Goal: Information Seeking & Learning: Find specific page/section

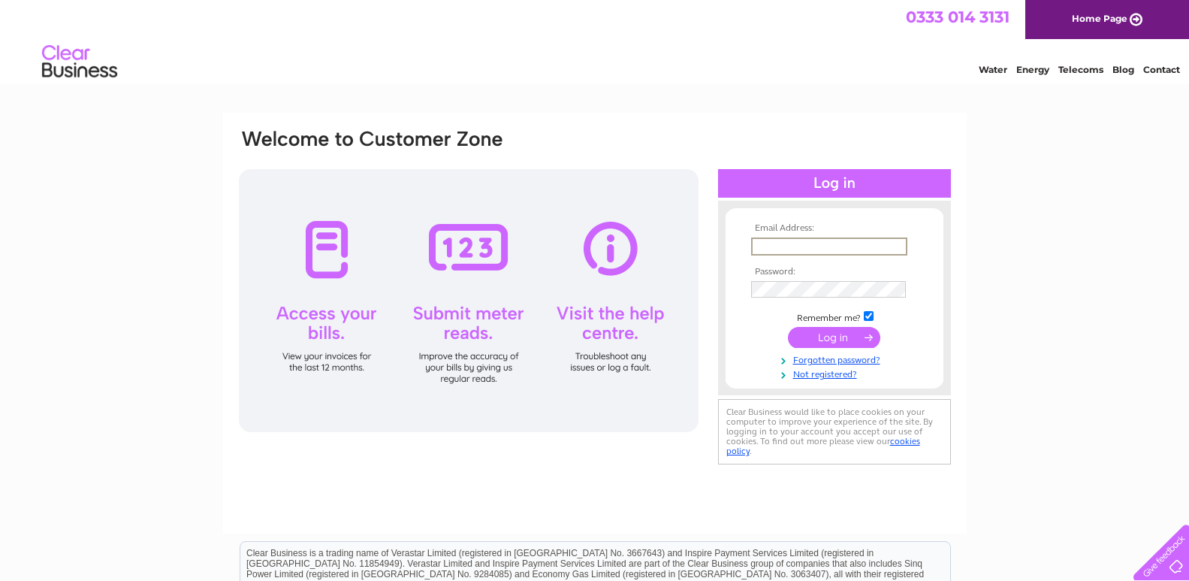
click at [754, 244] on input "text" at bounding box center [829, 246] width 156 height 18
type input "A"
click at [754, 244] on input "accounts@narture co uk" at bounding box center [829, 246] width 156 height 18
click at [788, 327] on input "submit" at bounding box center [834, 337] width 92 height 21
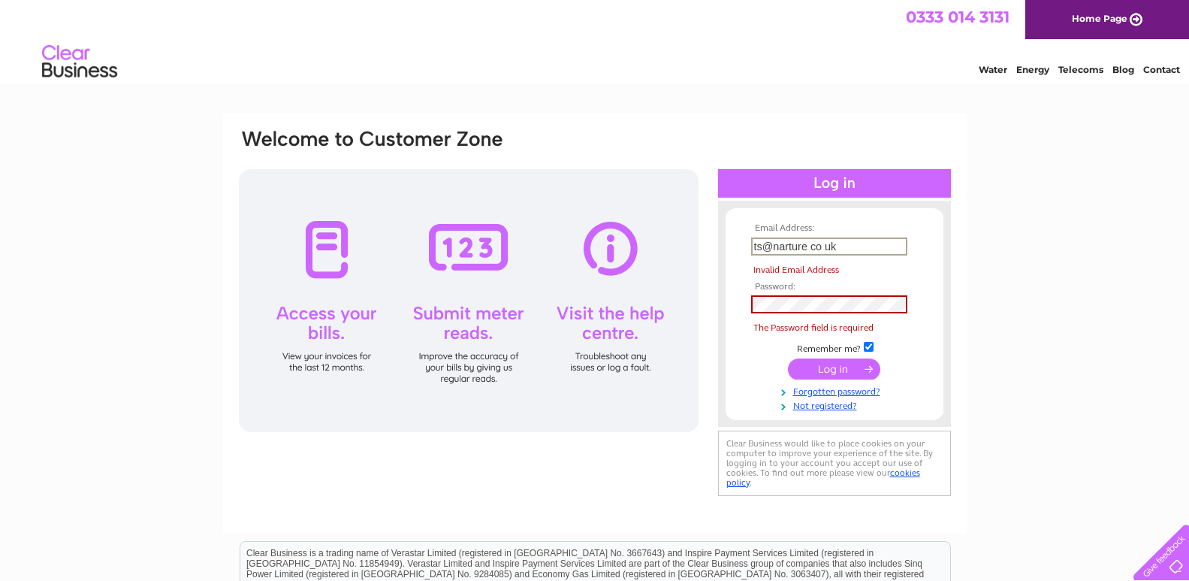
click at [788, 358] on input "submit" at bounding box center [834, 368] width 92 height 21
click at [855, 246] on input "info@narture co uk" at bounding box center [829, 246] width 156 height 18
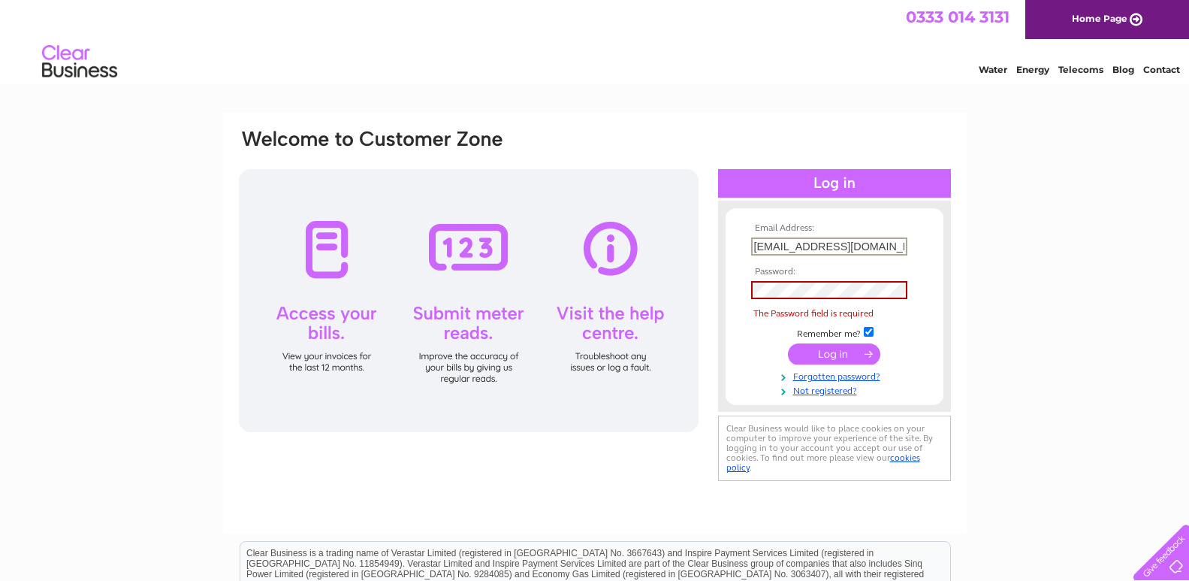
click at [855, 246] on input "info@narture.co.uk" at bounding box center [829, 246] width 156 height 18
type input "info@narture.co.uk"
click at [788, 343] on input "submit" at bounding box center [834, 353] width 92 height 21
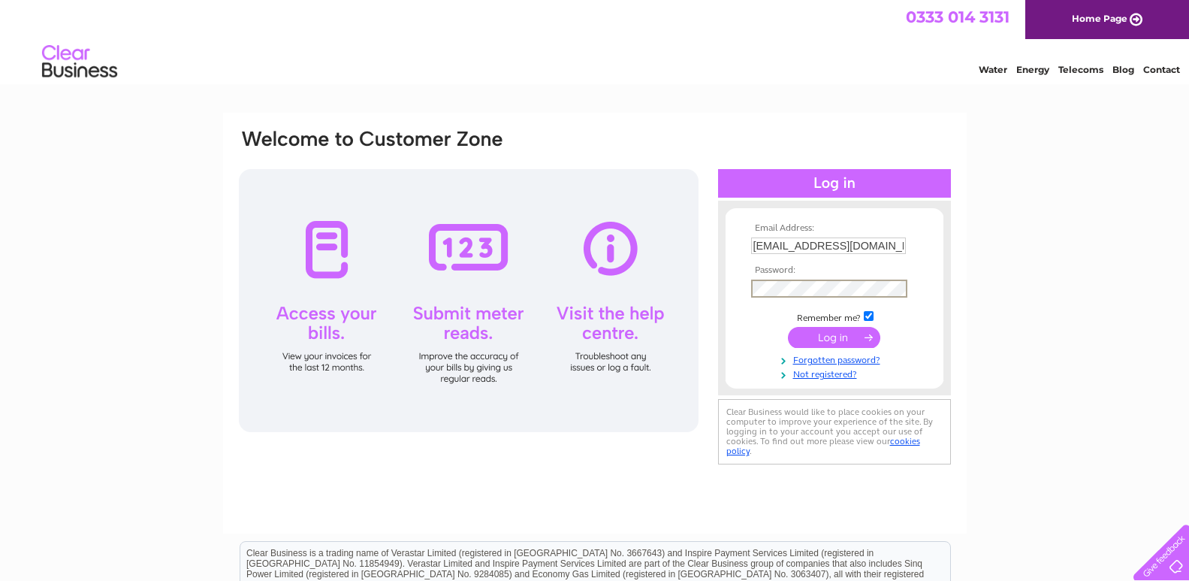
click at [788, 327] on input "submit" at bounding box center [834, 337] width 92 height 21
click at [855, 246] on input "info@narture.co.uk" at bounding box center [828, 245] width 155 height 17
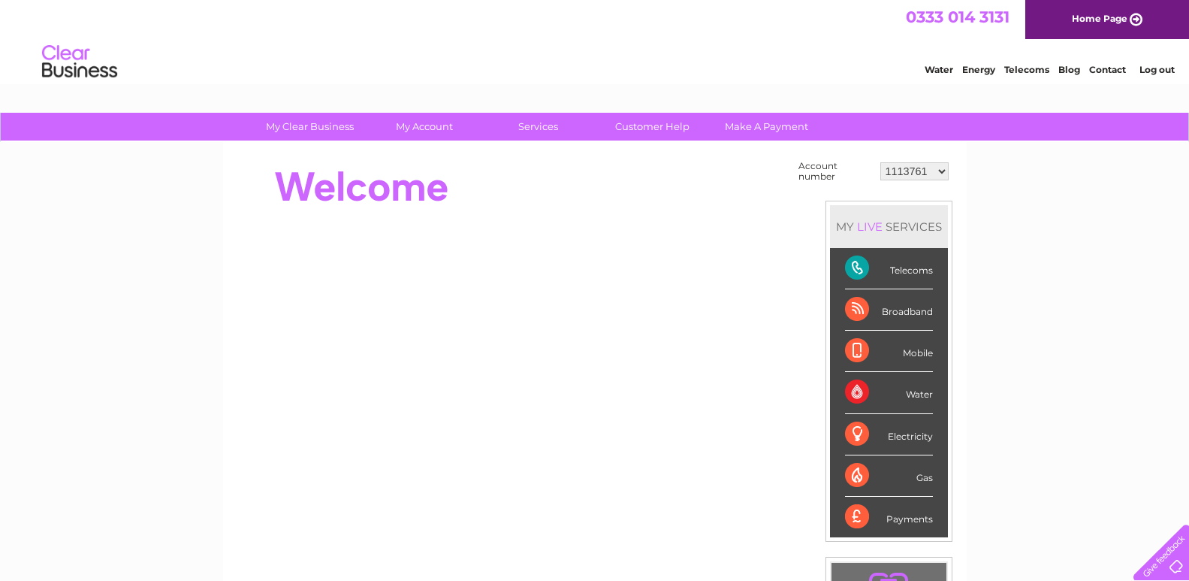
click at [915, 436] on div "Electricity" at bounding box center [889, 434] width 88 height 41
click at [861, 435] on div "Electricity" at bounding box center [889, 434] width 88 height 41
click at [859, 435] on div "Electricity" at bounding box center [889, 434] width 88 height 41
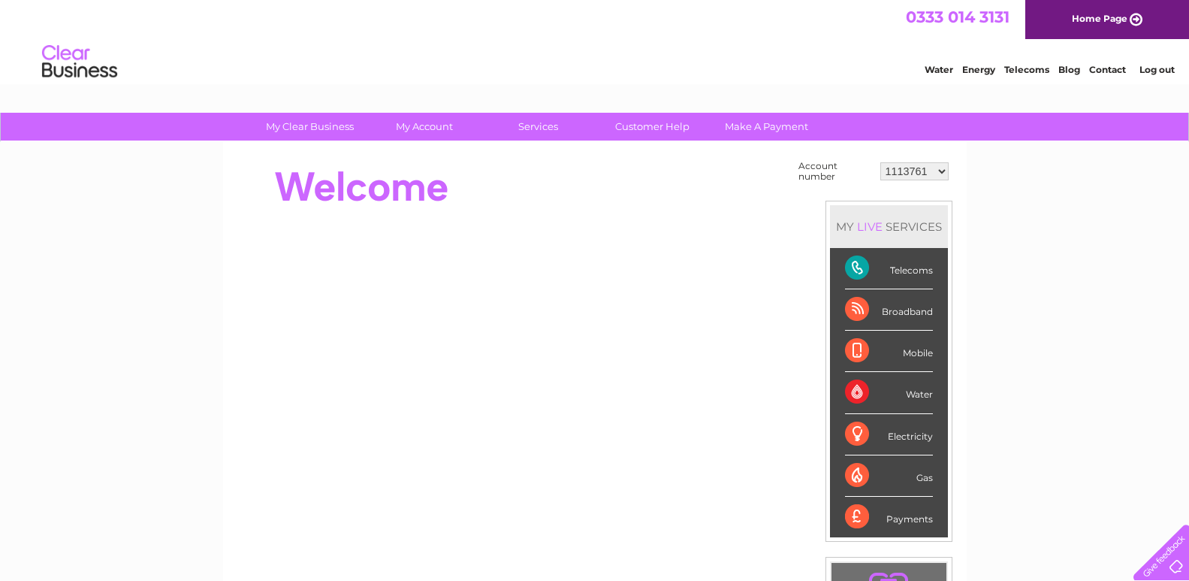
click at [859, 435] on div "Electricity" at bounding box center [889, 434] width 88 height 41
click at [940, 172] on select "1113761 30285589" at bounding box center [914, 171] width 68 height 18
click at [880, 162] on select "1113761 30285589" at bounding box center [914, 171] width 68 height 18
click at [859, 430] on div "Electricity" at bounding box center [889, 434] width 88 height 41
drag, startPoint x: 859, startPoint y: 430, endPoint x: 838, endPoint y: 97, distance: 333.4
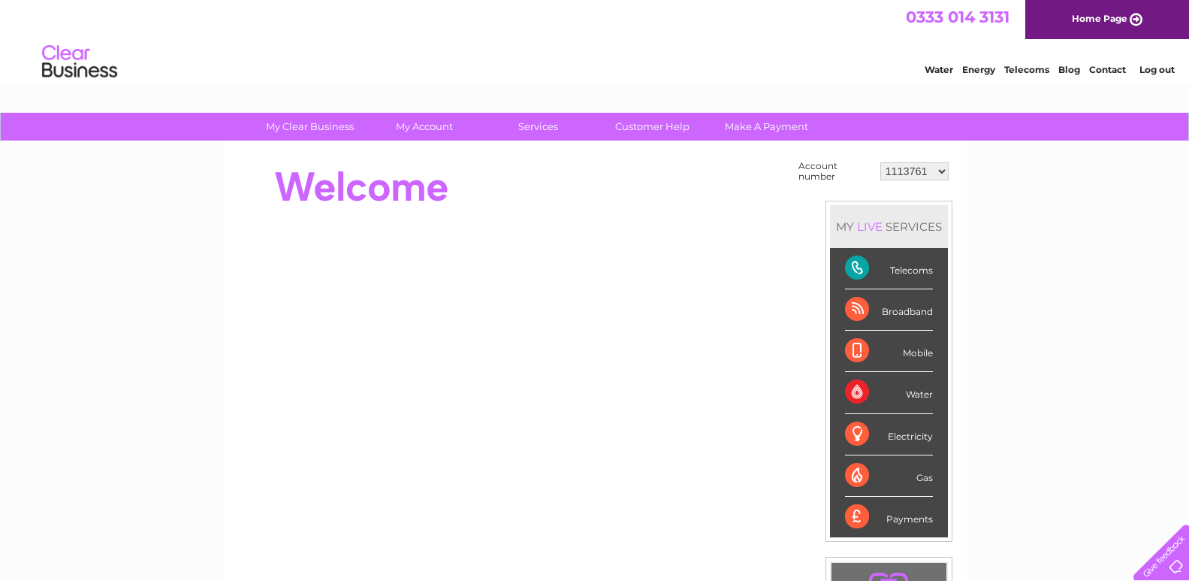
click at [838, 88] on html "0333 014 3131 Home Page Water Energy Telecoms Blog Contact Log out" at bounding box center [594, 44] width 1189 height 88
click at [856, 307] on div "Broadband" at bounding box center [889, 309] width 88 height 41
drag, startPoint x: 856, startPoint y: 307, endPoint x: 777, endPoint y: 47, distance: 272.3
click at [777, 47] on div "Water Energy Telecoms Blog Contact Log out" at bounding box center [594, 63] width 1189 height 49
click at [983, 71] on link "Energy" at bounding box center [978, 69] width 33 height 11
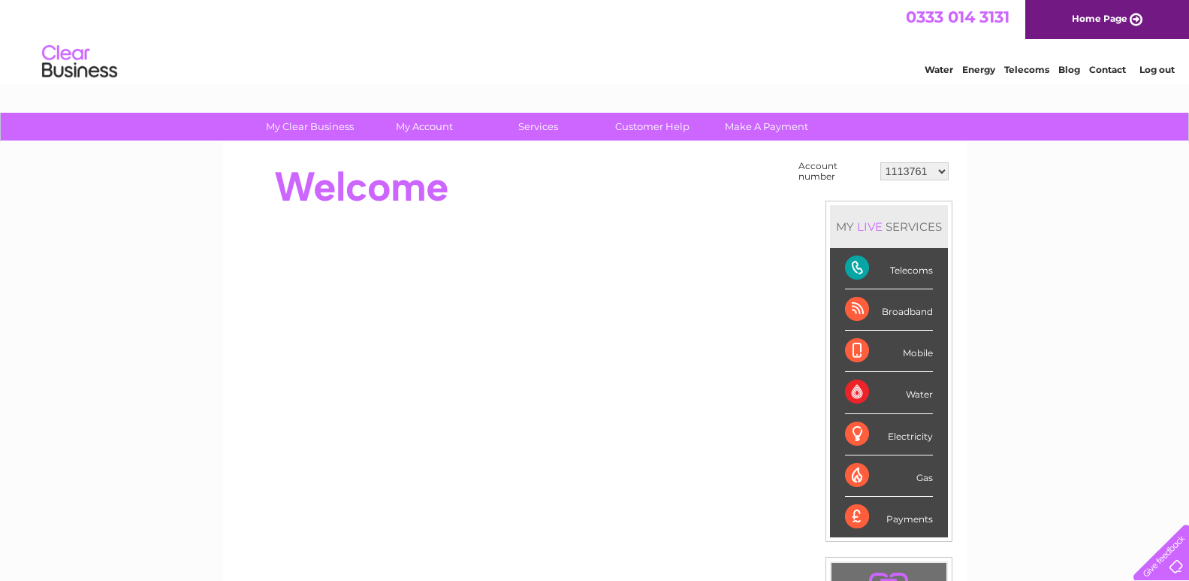
drag, startPoint x: 962, startPoint y: 531, endPoint x: 1012, endPoint y: 523, distance: 50.3
click at [1012, 523] on div "My Clear Business Login Details My Details My Preferences Link Account My Accou…" at bounding box center [594, 536] width 1189 height 847
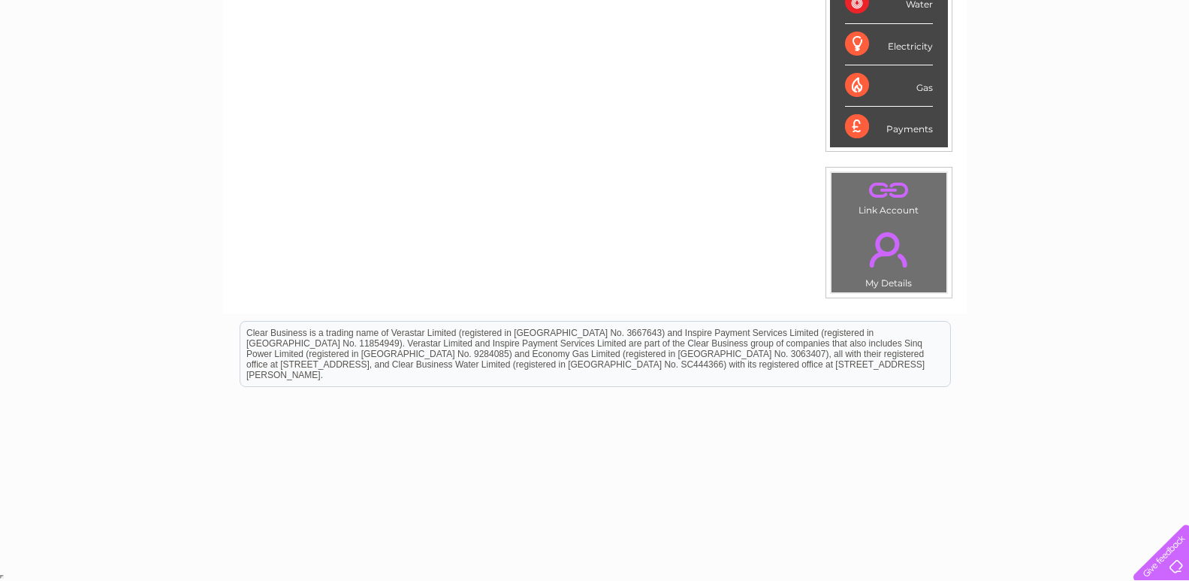
click at [856, 44] on div "Electricity" at bounding box center [889, 44] width 88 height 41
click at [901, 49] on div "Electricity" at bounding box center [889, 44] width 88 height 41
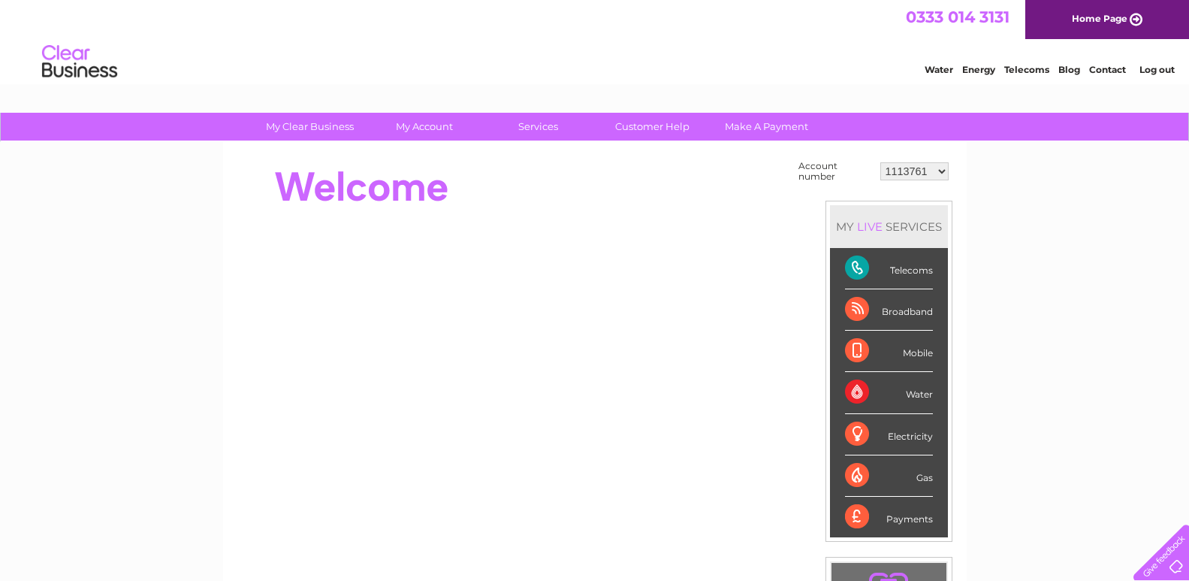
click at [904, 434] on div "Electricity" at bounding box center [889, 434] width 88 height 41
drag, startPoint x: 856, startPoint y: 433, endPoint x: 785, endPoint y: 460, distance: 76.1
click at [785, 460] on div "Account number 1113761 30285589 MY LIVE SERVICES Telecoms Broadband Mobile Wate…" at bounding box center [594, 376] width 715 height 439
click at [850, 430] on div "Electricity" at bounding box center [889, 434] width 88 height 41
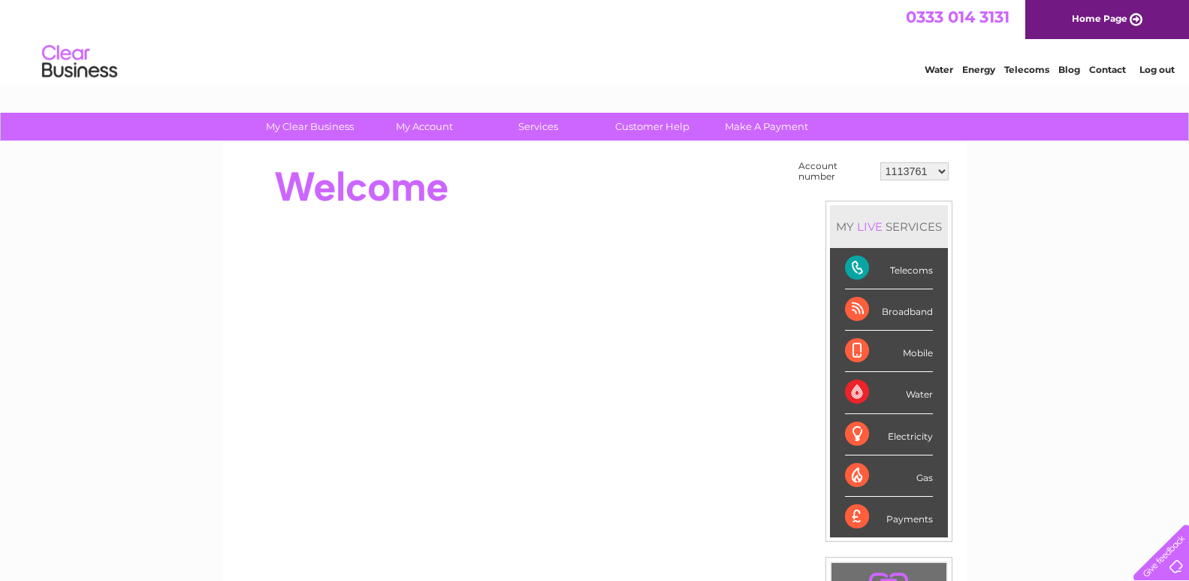
click at [860, 429] on div "Electricity" at bounding box center [889, 434] width 88 height 41
click at [905, 437] on div "Electricity" at bounding box center [889, 434] width 88 height 41
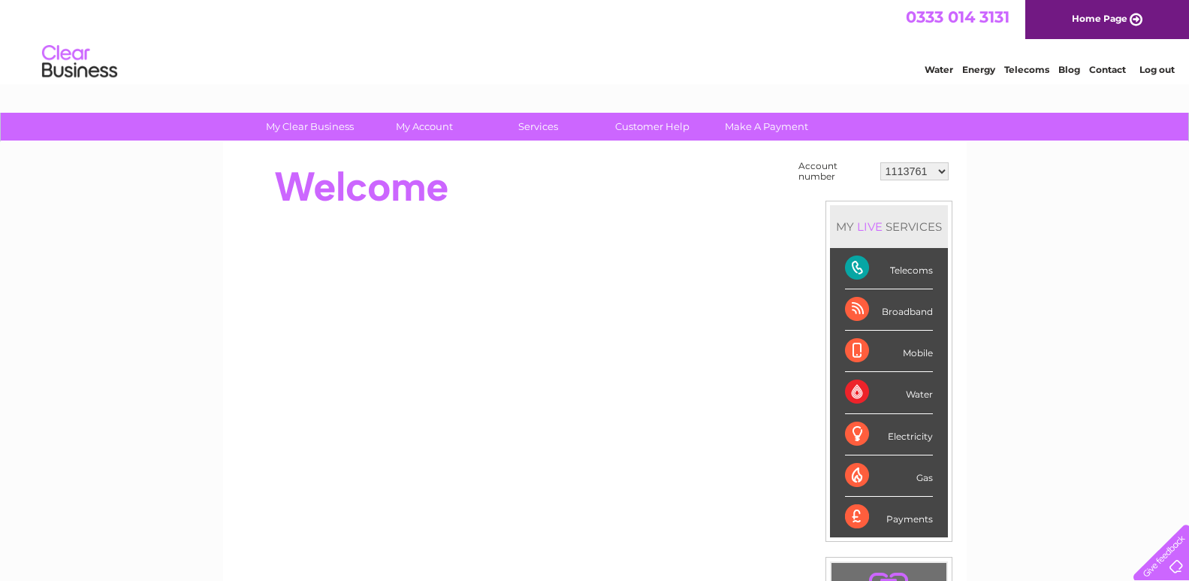
click at [905, 437] on div "Electricity" at bounding box center [889, 434] width 88 height 41
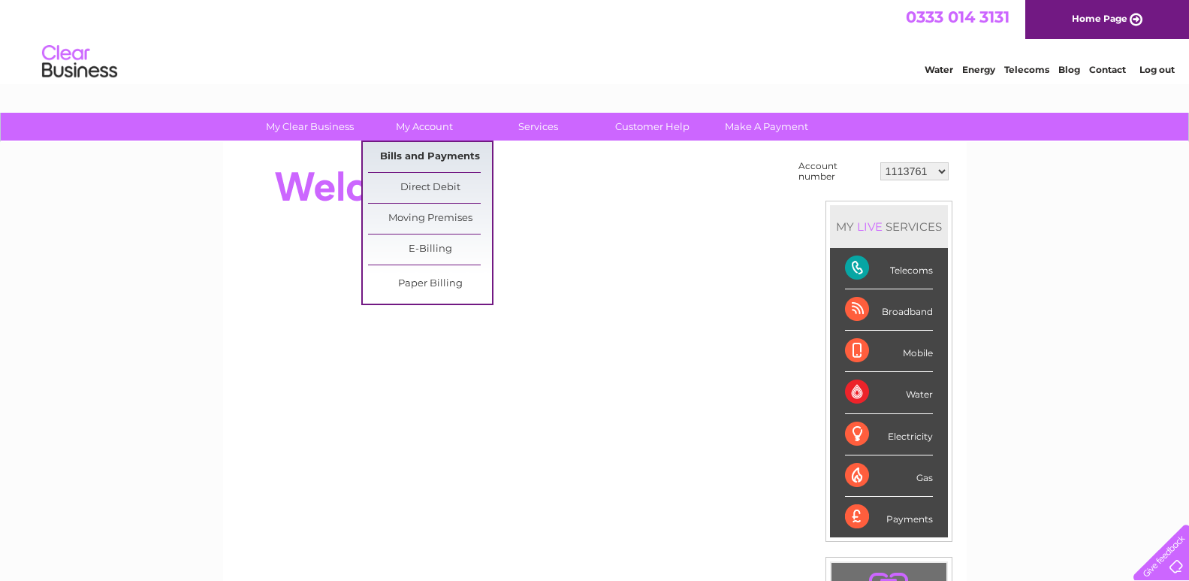
click at [424, 154] on link "Bills and Payments" at bounding box center [430, 157] width 124 height 30
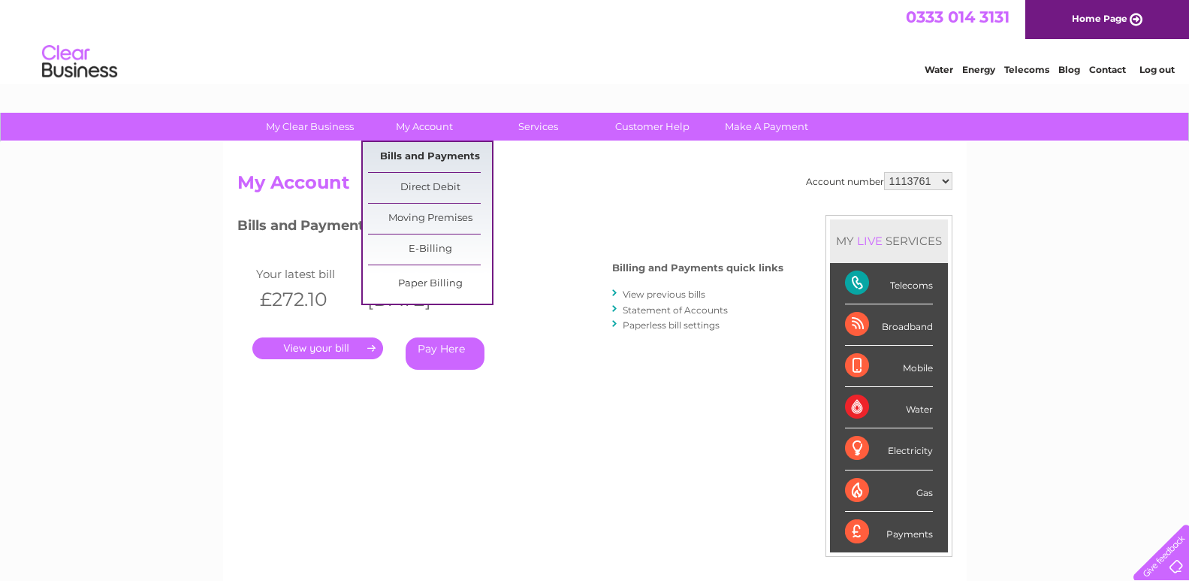
click at [432, 152] on link "Bills and Payments" at bounding box center [430, 157] width 124 height 30
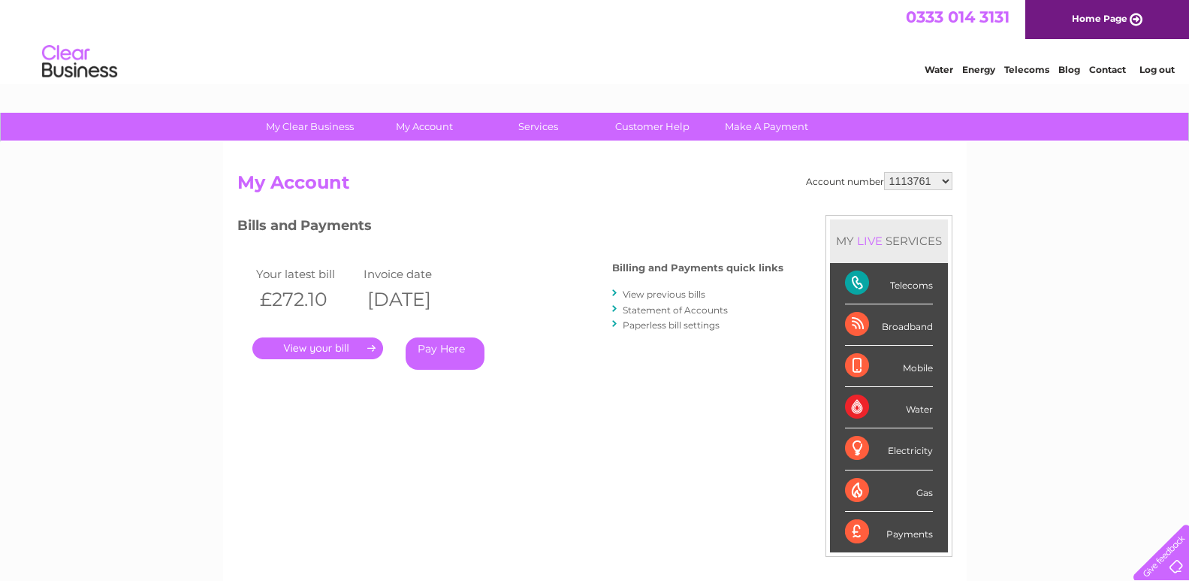
click at [685, 307] on link "Statement of Accounts" at bounding box center [675, 309] width 105 height 11
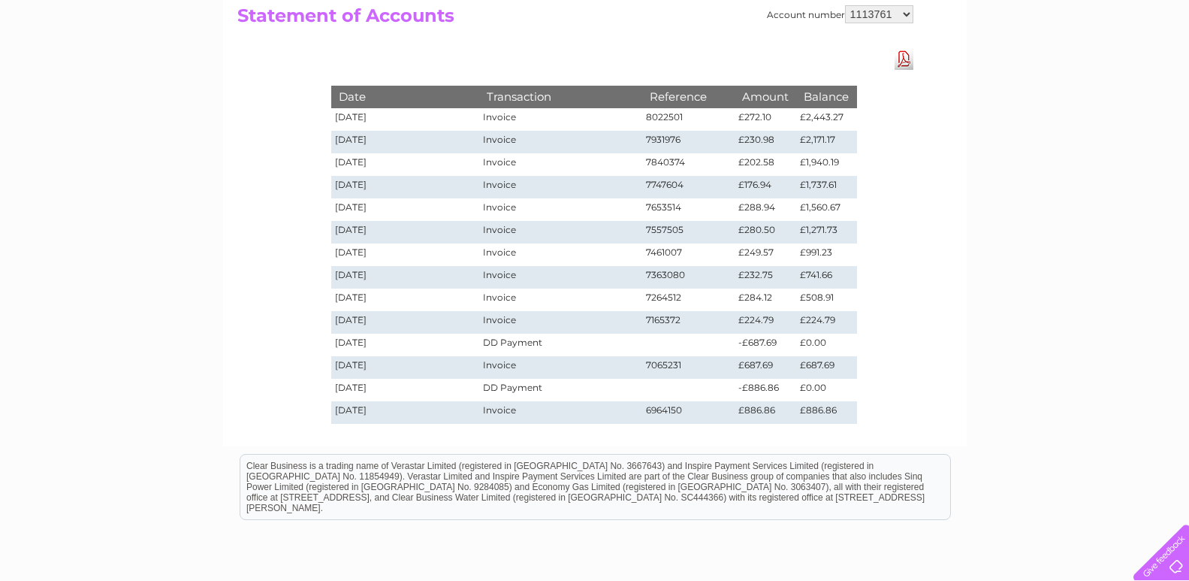
scroll to position [180, 0]
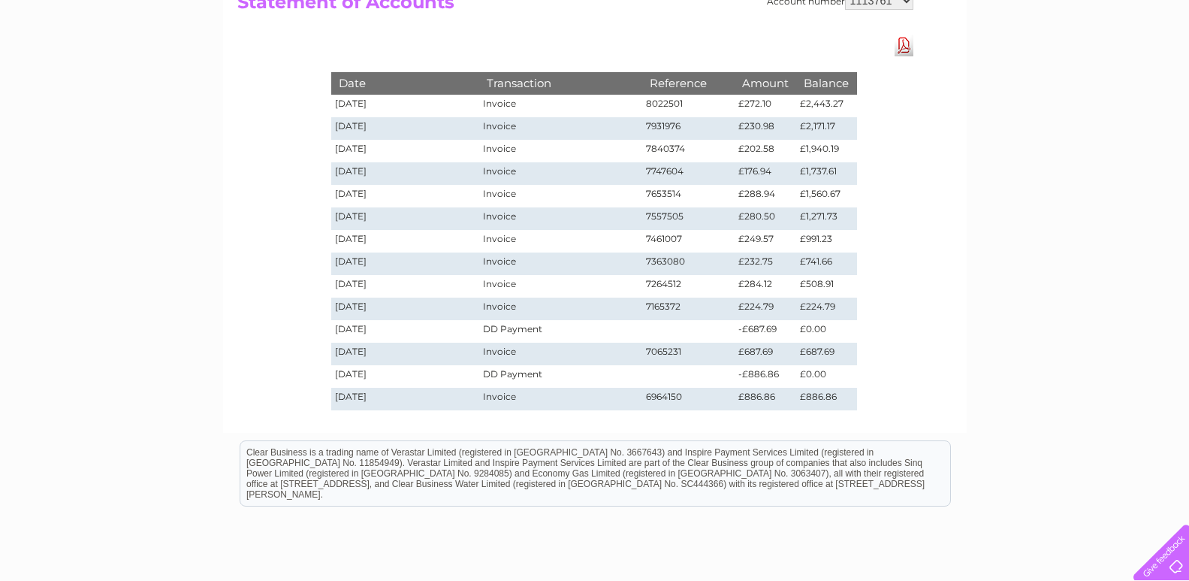
click at [976, 387] on div "My Clear Business Login Details My Details My Preferences Link Account My Accou…" at bounding box center [594, 310] width 1189 height 757
click at [657, 282] on td "7264512" at bounding box center [688, 286] width 93 height 23
click at [753, 285] on td "£284.12" at bounding box center [766, 286] width 62 height 23
click at [365, 285] on td "10/12/2024" at bounding box center [405, 286] width 149 height 23
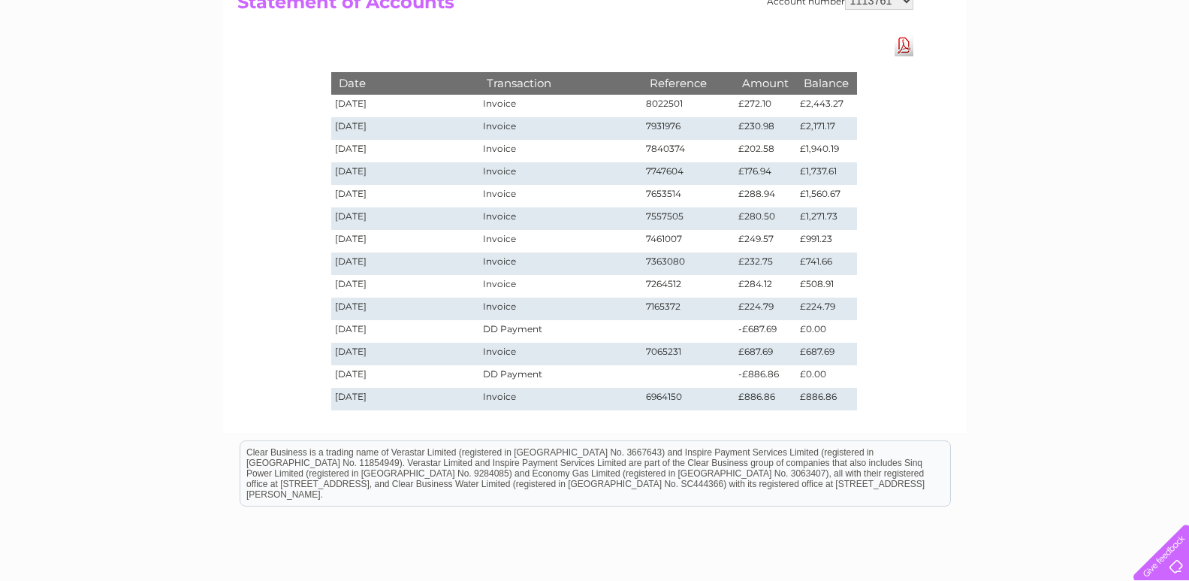
click at [365, 285] on td "10/12/2024" at bounding box center [405, 286] width 149 height 23
click at [668, 285] on td "7264512" at bounding box center [688, 286] width 93 height 23
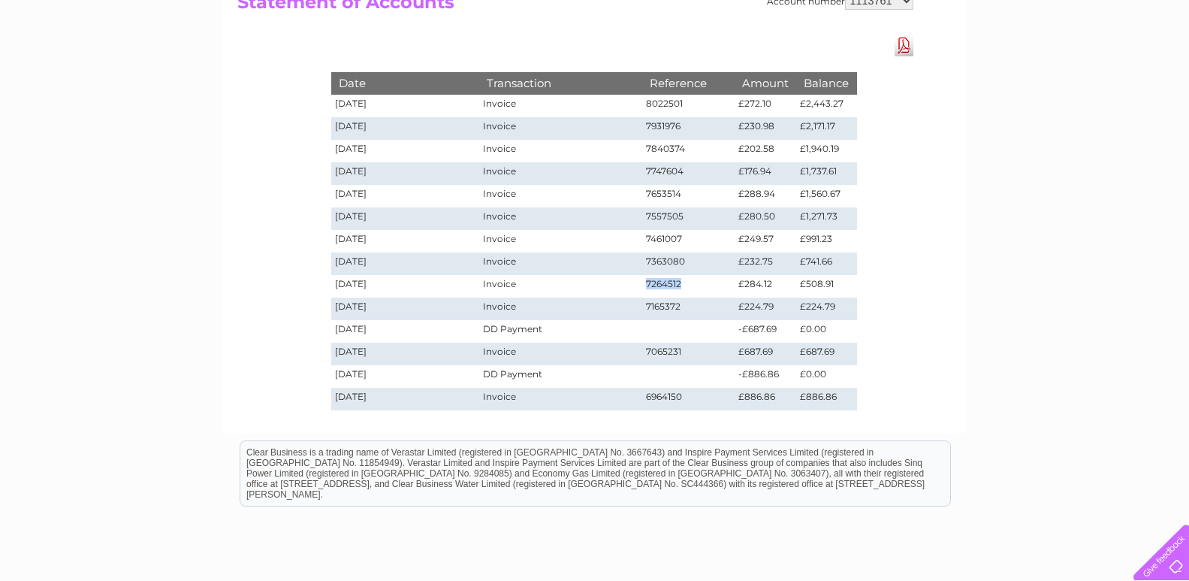
click at [668, 285] on td "7264512" at bounding box center [688, 286] width 93 height 23
click at [652, 264] on td "7363080" at bounding box center [688, 263] width 93 height 23
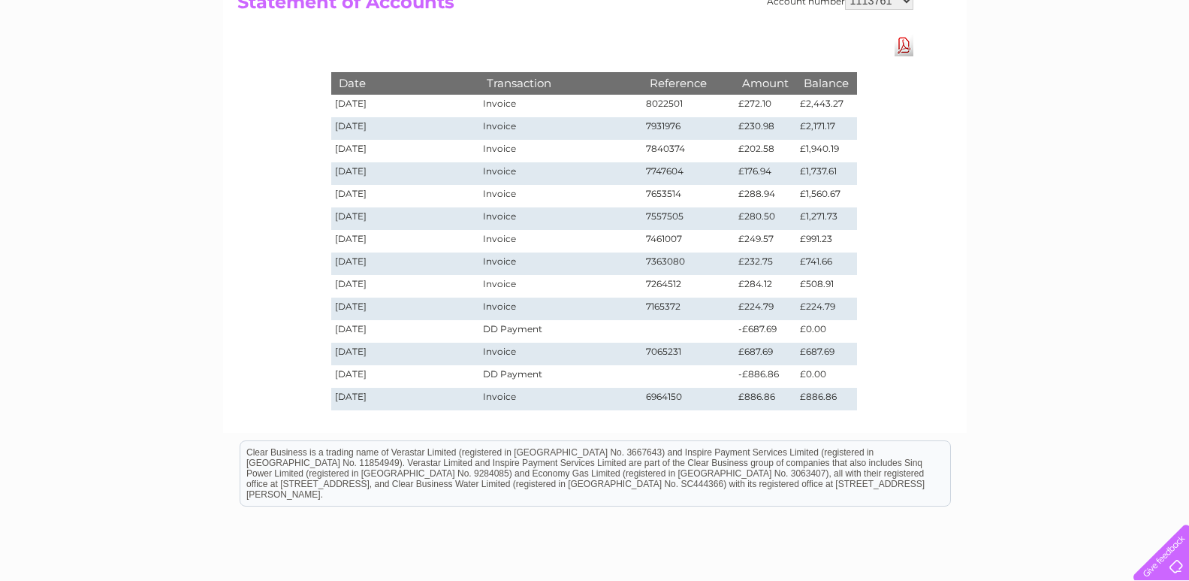
click at [652, 264] on td "7363080" at bounding box center [688, 263] width 93 height 23
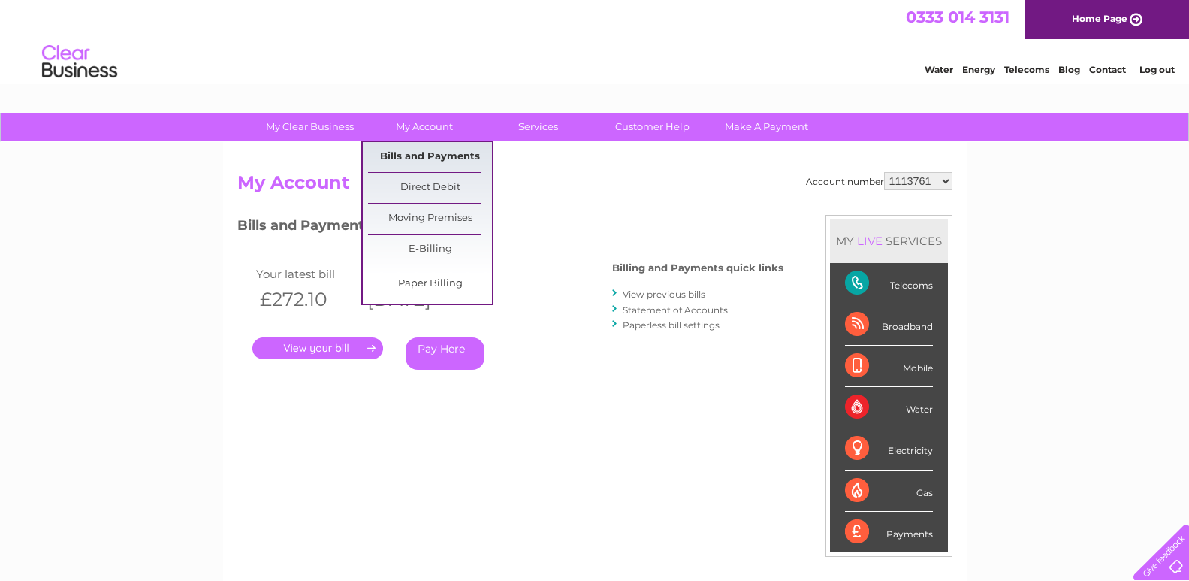
click at [409, 154] on link "Bills and Payments" at bounding box center [430, 157] width 124 height 30
click at [406, 155] on link "Bills and Payments" at bounding box center [430, 157] width 124 height 30
click at [368, 142] on link "Bills and Payments" at bounding box center [430, 157] width 124 height 30
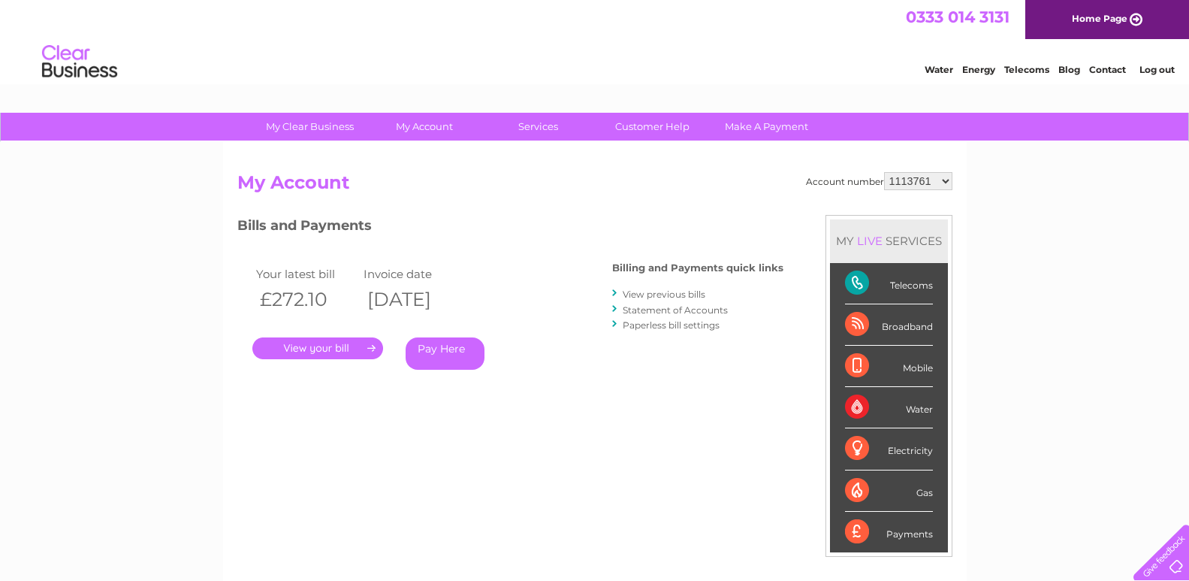
click at [318, 349] on link "." at bounding box center [317, 348] width 131 height 22
click at [252, 337] on link "." at bounding box center [317, 348] width 131 height 22
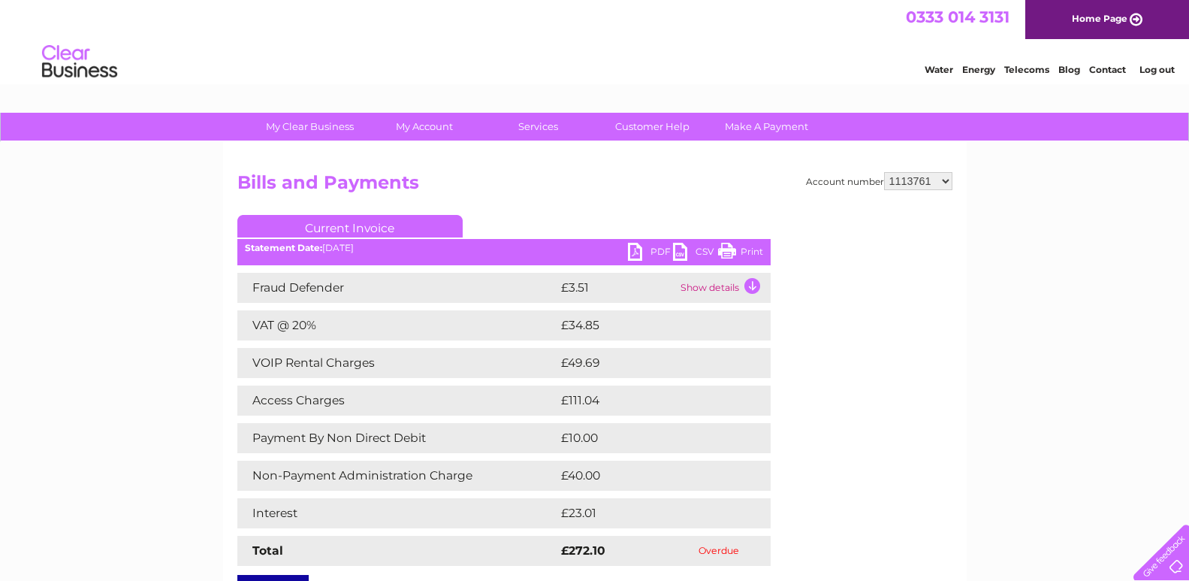
click at [753, 285] on td "Show details" at bounding box center [724, 288] width 94 height 30
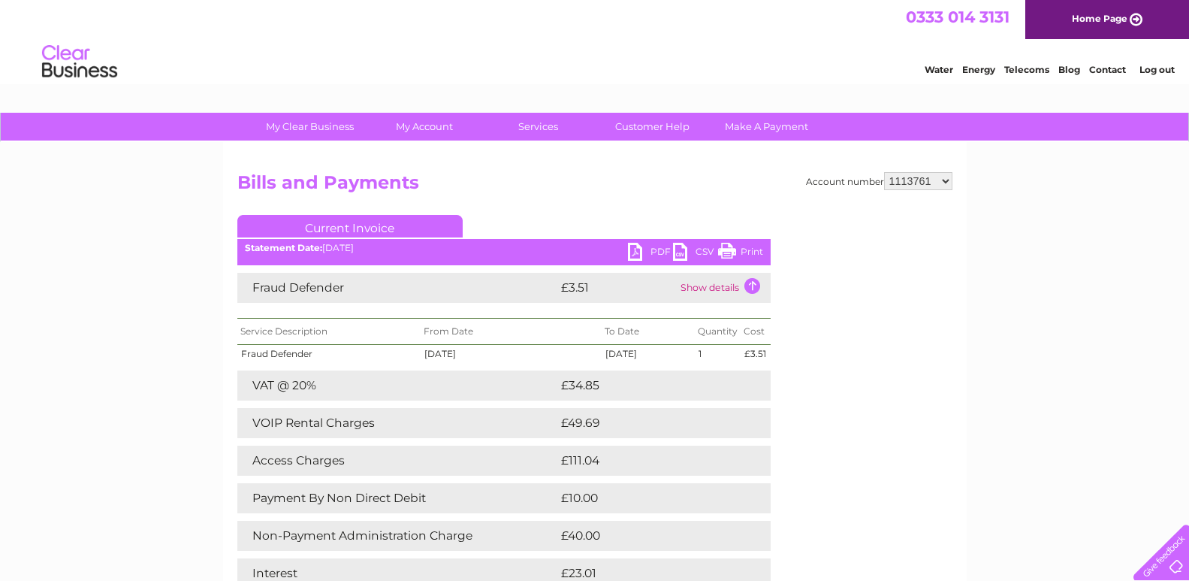
click at [753, 285] on td "Show details" at bounding box center [724, 288] width 94 height 30
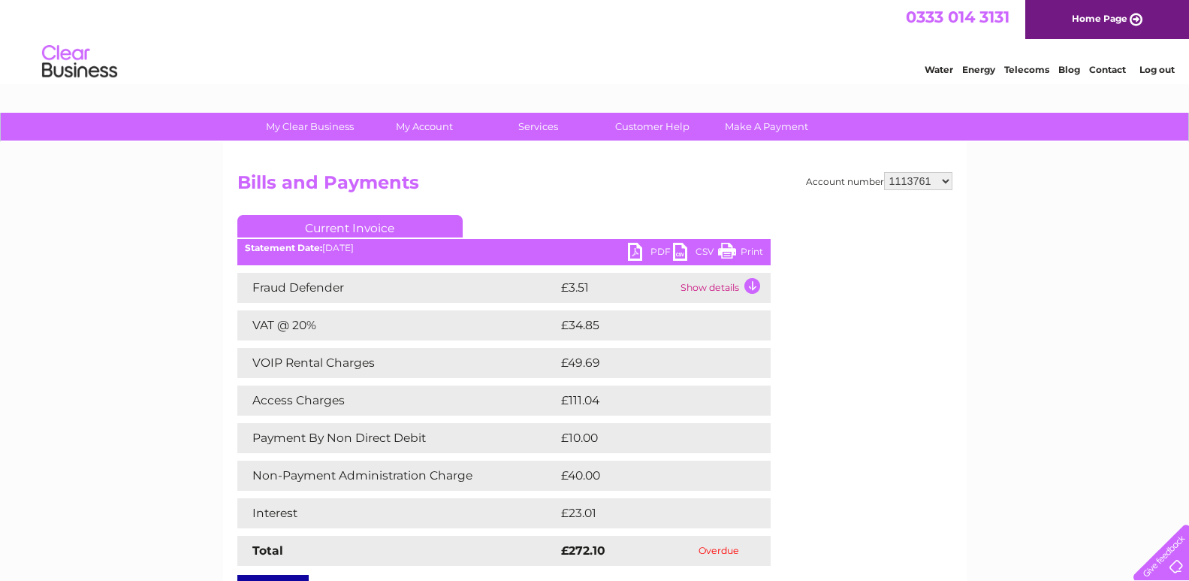
click at [578, 403] on td "£111.04" at bounding box center [648, 400] width 183 height 30
click at [661, 254] on link "PDF" at bounding box center [650, 254] width 45 height 22
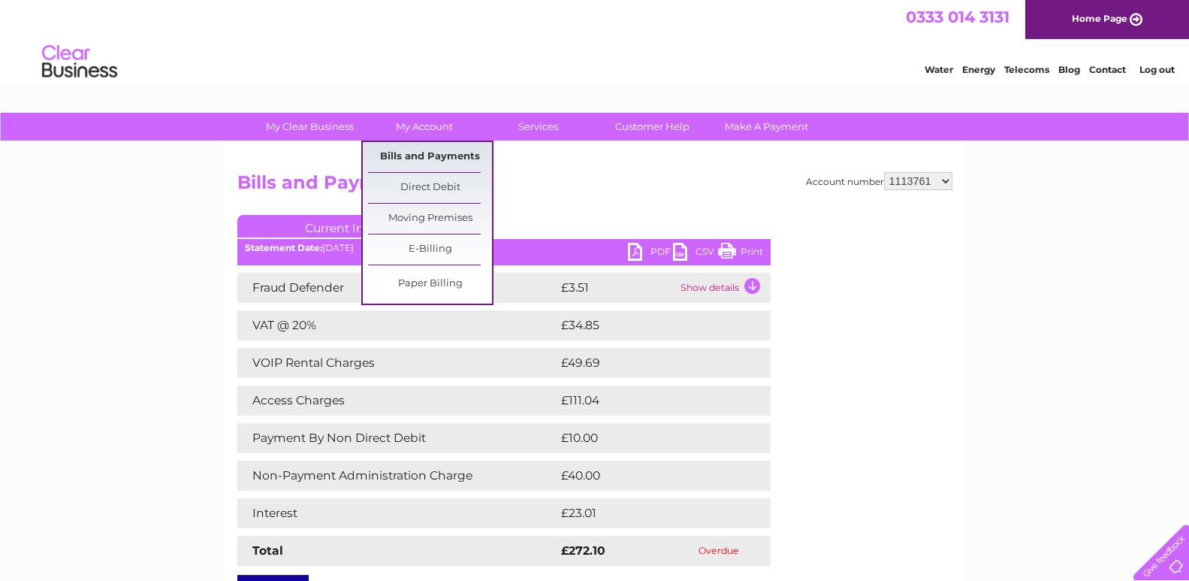
click at [442, 152] on link "Bills and Payments" at bounding box center [430, 157] width 124 height 30
click at [445, 155] on link "Bills and Payments" at bounding box center [430, 157] width 124 height 30
click at [368, 142] on link "Bills and Payments" at bounding box center [430, 157] width 124 height 30
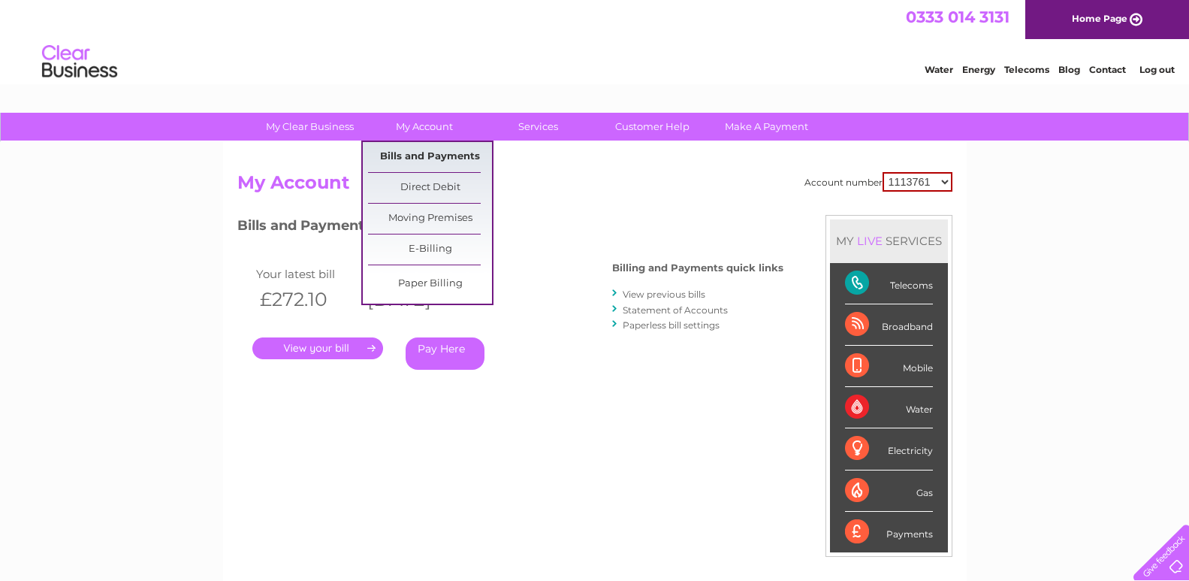
click at [437, 155] on link "Bills and Payments" at bounding box center [430, 157] width 124 height 30
click at [436, 152] on link "Bills and Payments" at bounding box center [430, 157] width 124 height 30
click at [433, 149] on link "Bills and Payments" at bounding box center [430, 157] width 124 height 30
click at [434, 150] on link "Bills and Payments" at bounding box center [430, 157] width 124 height 30
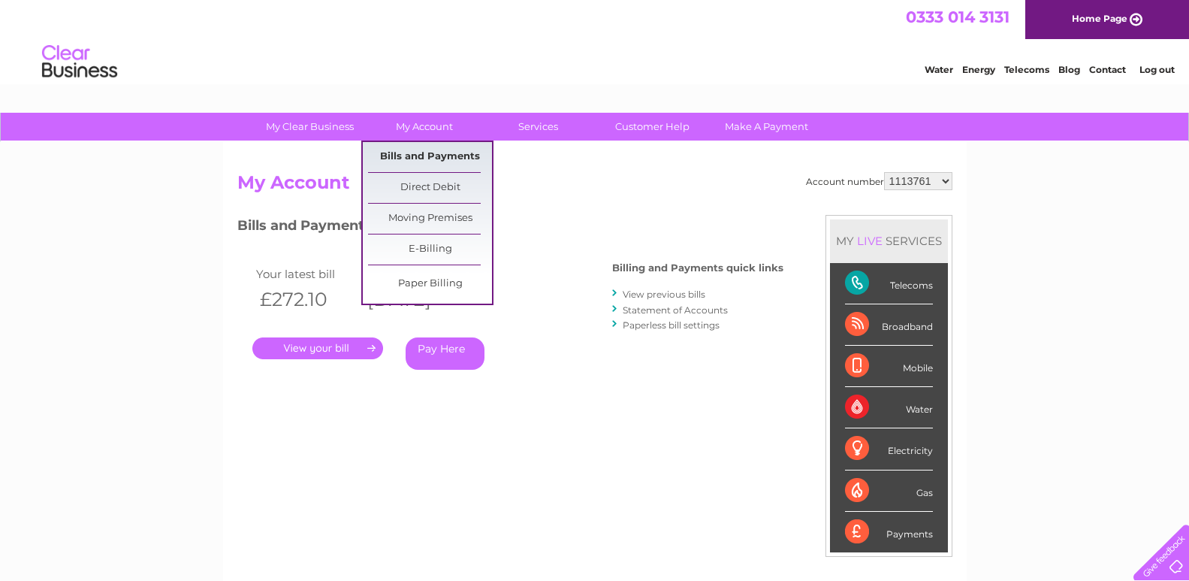
click at [434, 150] on link "Bills and Payments" at bounding box center [430, 157] width 124 height 30
click at [453, 253] on link "E-Billing" at bounding box center [430, 249] width 124 height 30
drag, startPoint x: 431, startPoint y: 284, endPoint x: 421, endPoint y: 154, distance: 130.3
click at [424, 145] on link "Bills and Payments" at bounding box center [430, 157] width 124 height 30
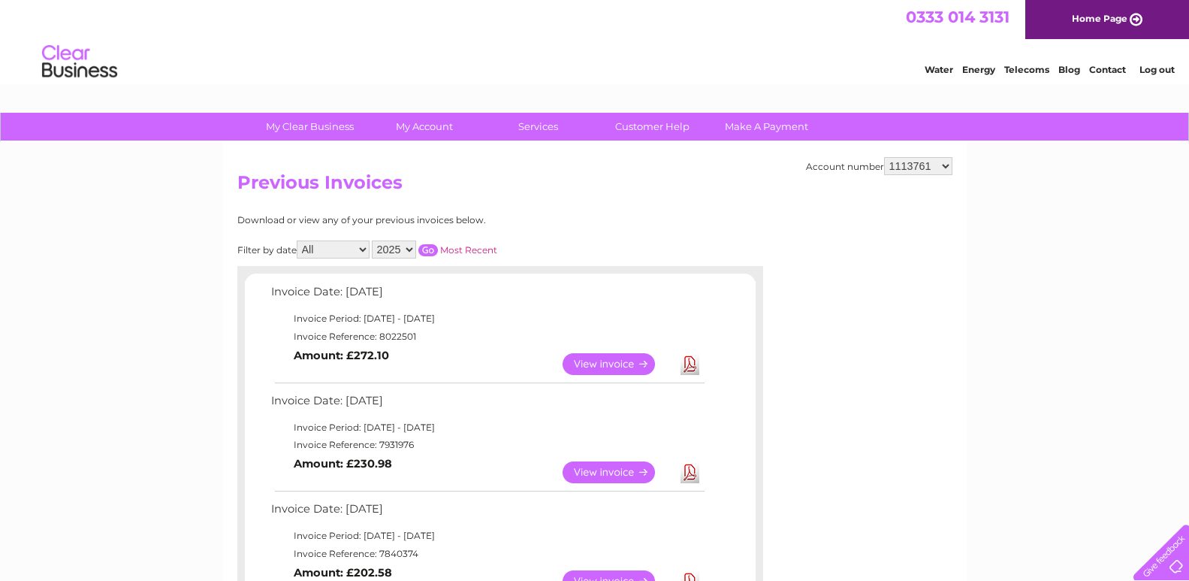
drag, startPoint x: 409, startPoint y: 249, endPoint x: 443, endPoint y: 195, distance: 64.2
click at [443, 195] on h2 "Previous Invoices" at bounding box center [594, 186] width 715 height 29
click at [412, 251] on select "2025 2024 2023 2022" at bounding box center [394, 249] width 44 height 18
select select "2024"
click at [375, 240] on select "2025 2024 2023 2022" at bounding box center [394, 249] width 44 height 18
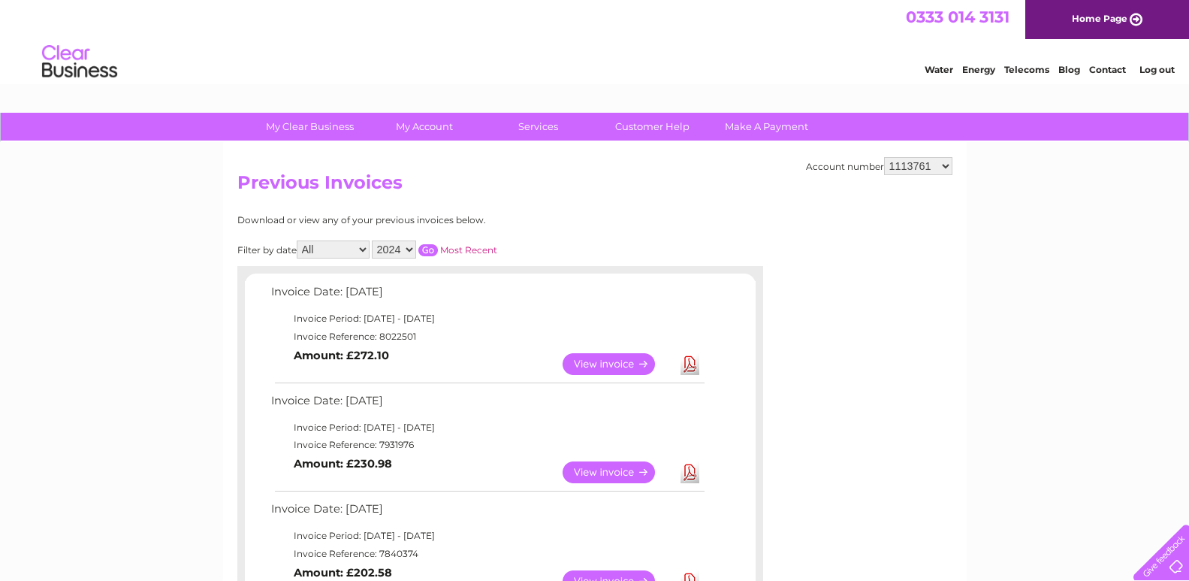
click at [364, 248] on select "All January February March April May June July August September October Novembe…" at bounding box center [333, 249] width 73 height 18
drag, startPoint x: 365, startPoint y: 251, endPoint x: 352, endPoint y: 251, distance: 12.8
click at [352, 251] on select "All January February March April May June July August September October Novembe…" at bounding box center [333, 249] width 73 height 18
select select "12"
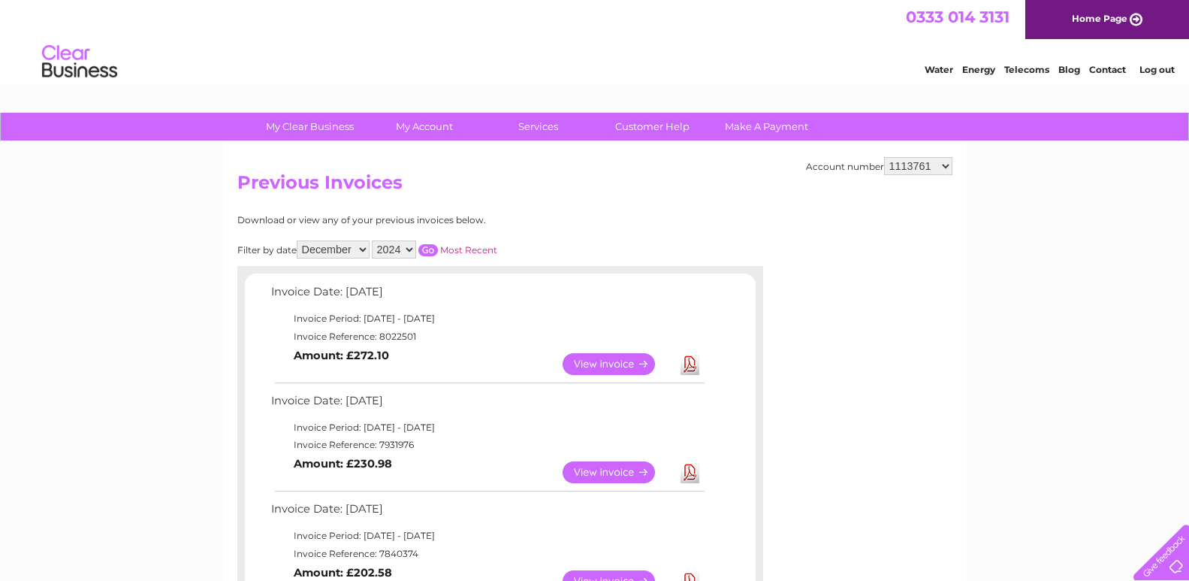
click at [298, 240] on select "All January February March April May June July August September October Novembe…" at bounding box center [333, 249] width 73 height 18
drag, startPoint x: 357, startPoint y: 398, endPoint x: 357, endPoint y: 387, distance: 11.3
click at [429, 246] on input "button" at bounding box center [428, 250] width 20 height 12
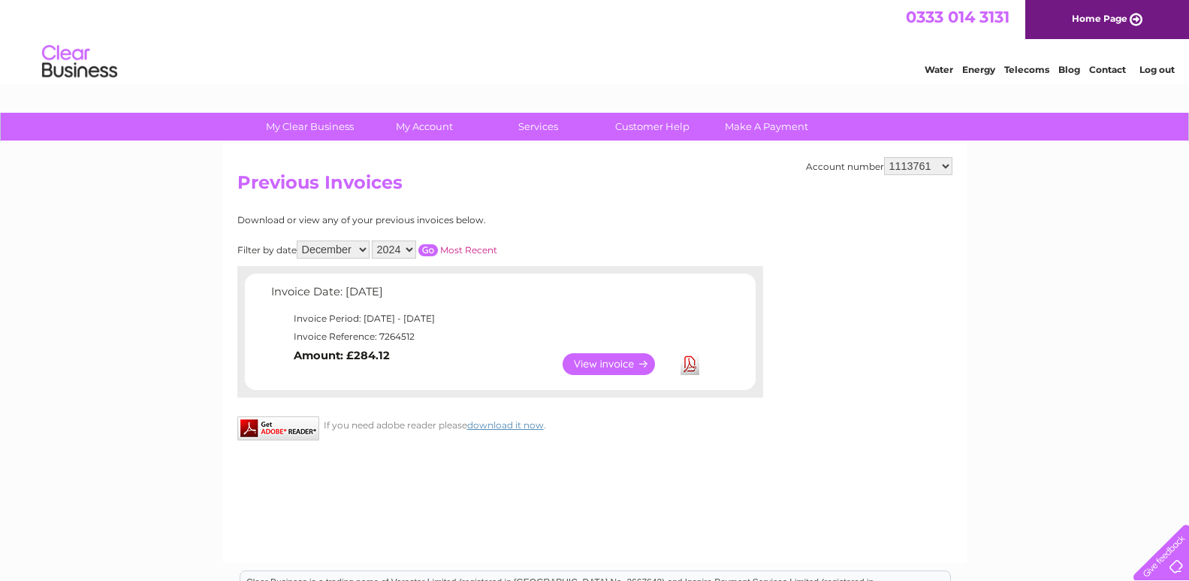
click at [598, 358] on link "View" at bounding box center [618, 364] width 110 height 22
